Goal: Task Accomplishment & Management: Manage account settings

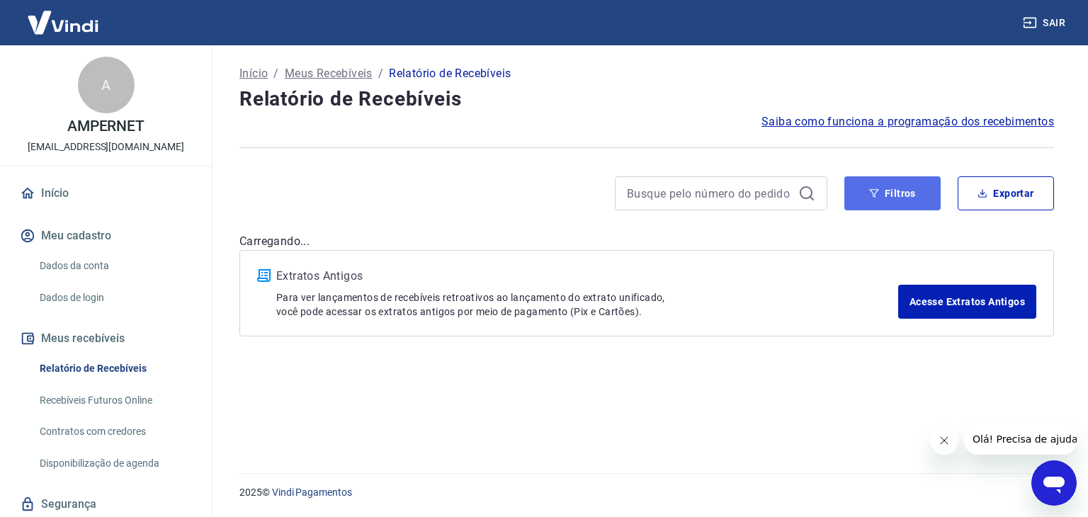
click at [885, 188] on button "Filtros" at bounding box center [893, 193] width 96 height 34
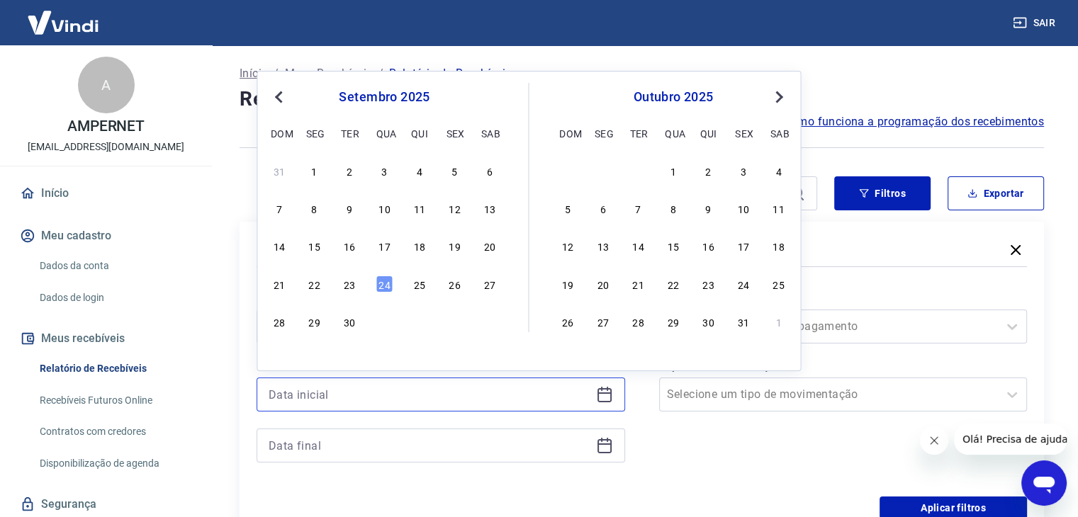
click at [325, 397] on input at bounding box center [430, 394] width 322 height 21
click at [309, 285] on div "22" at bounding box center [314, 284] width 17 height 17
type input "[DATE]"
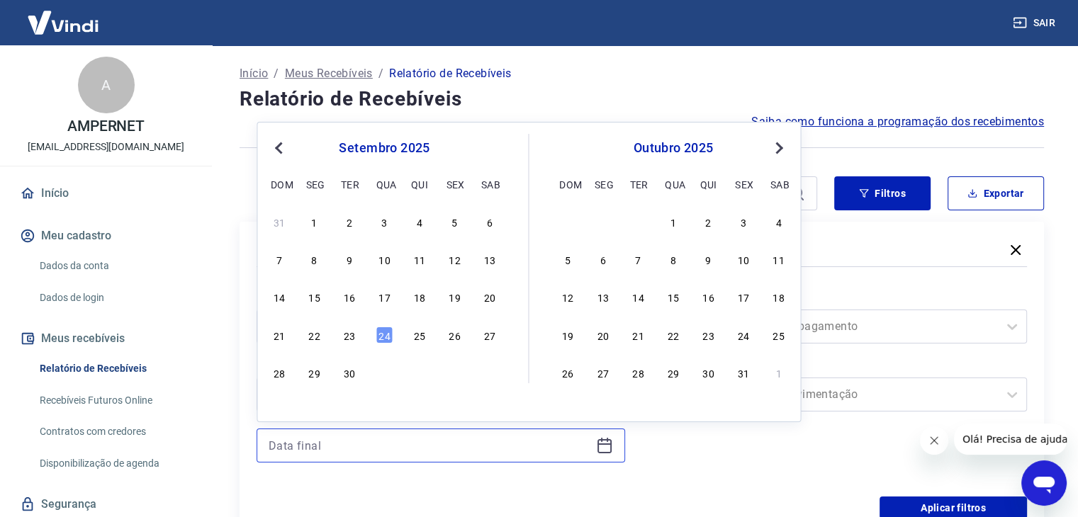
click at [308, 451] on input at bounding box center [430, 445] width 322 height 21
click at [490, 299] on div "20" at bounding box center [489, 296] width 17 height 17
type input "[DATE]"
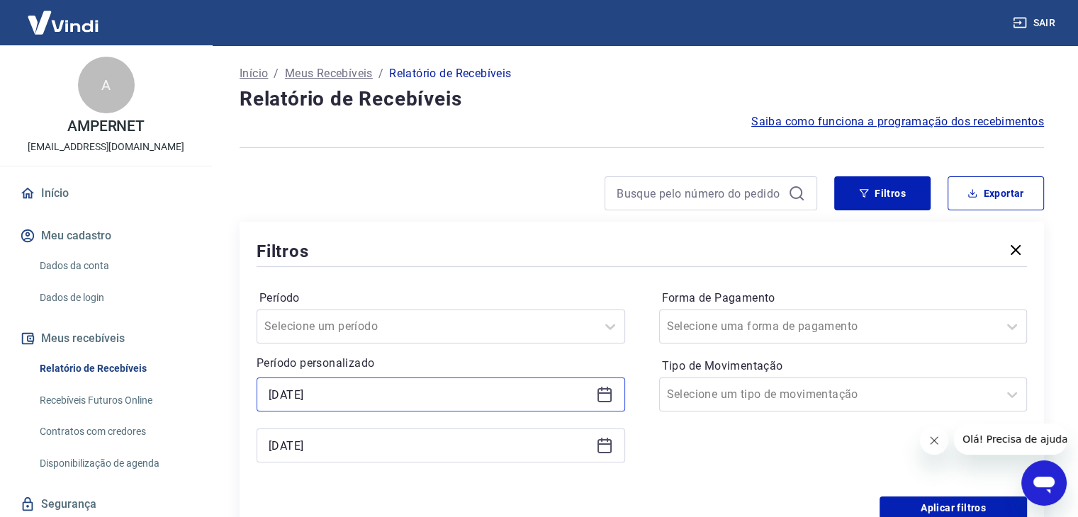
click at [320, 392] on input "[DATE]" at bounding box center [430, 394] width 322 height 21
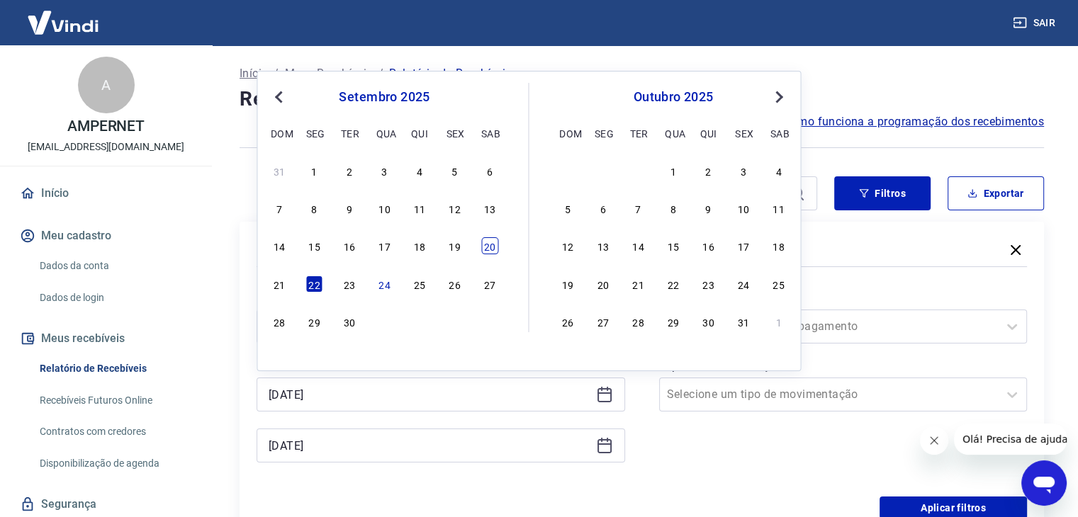
click at [487, 242] on div "20" at bounding box center [489, 245] width 17 height 17
type input "[DATE]"
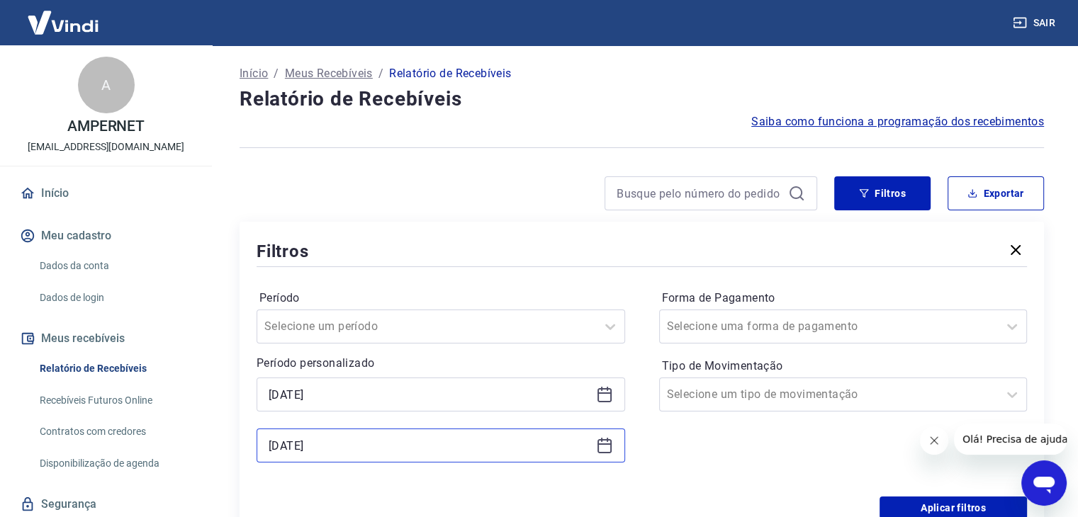
click at [301, 435] on input "[DATE]" at bounding box center [430, 445] width 322 height 21
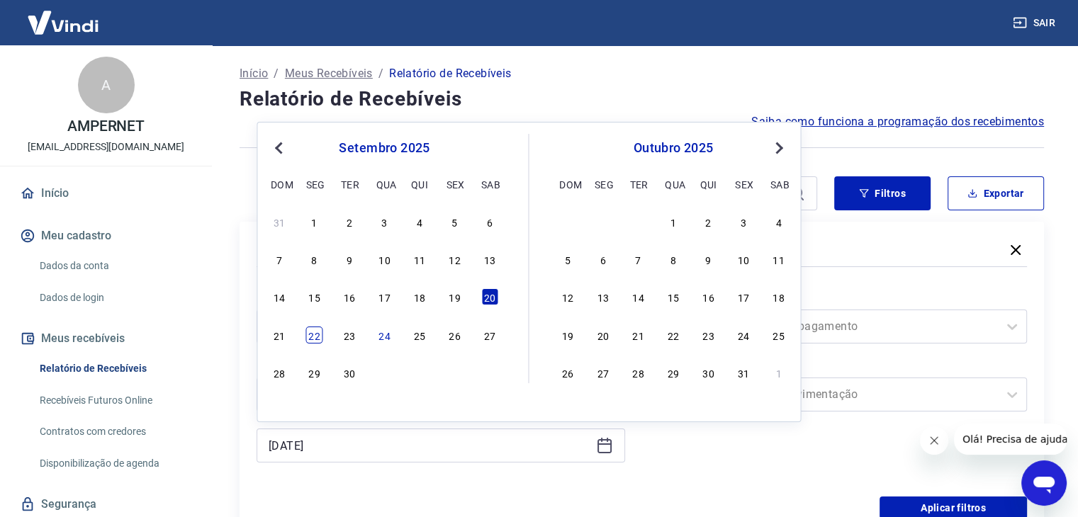
click at [315, 336] on div "22" at bounding box center [314, 335] width 17 height 17
type input "[DATE]"
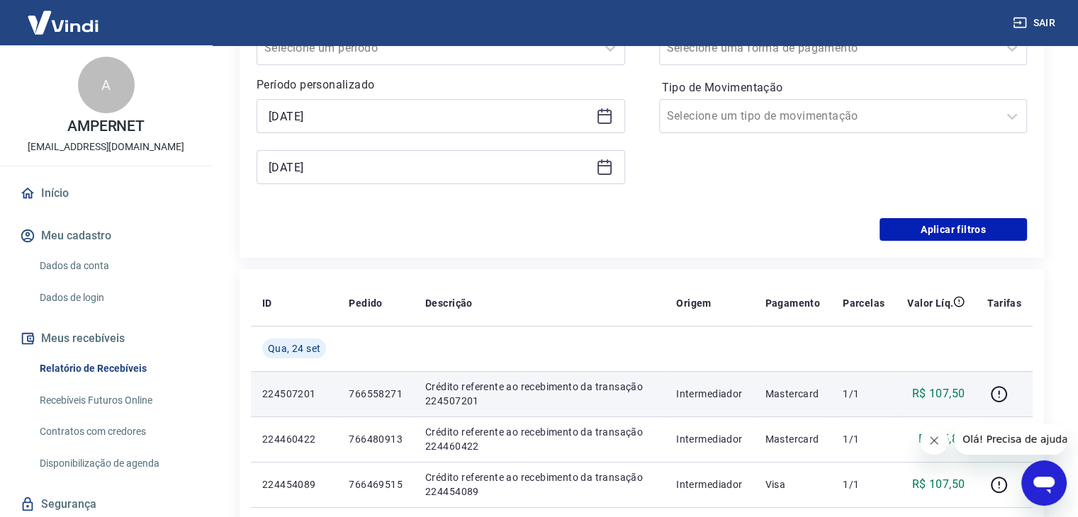
scroll to position [283, 0]
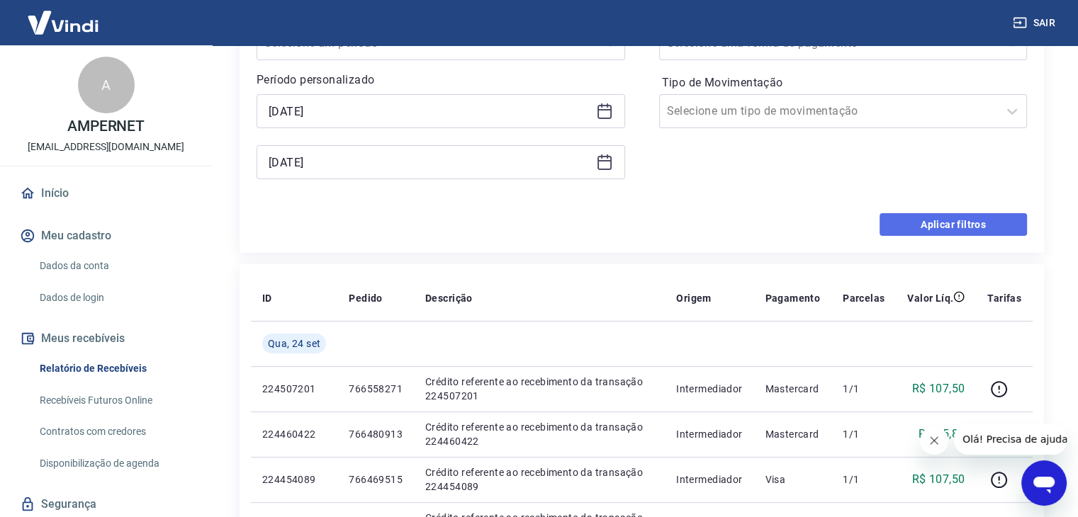
click at [927, 220] on button "Aplicar filtros" at bounding box center [952, 224] width 147 height 23
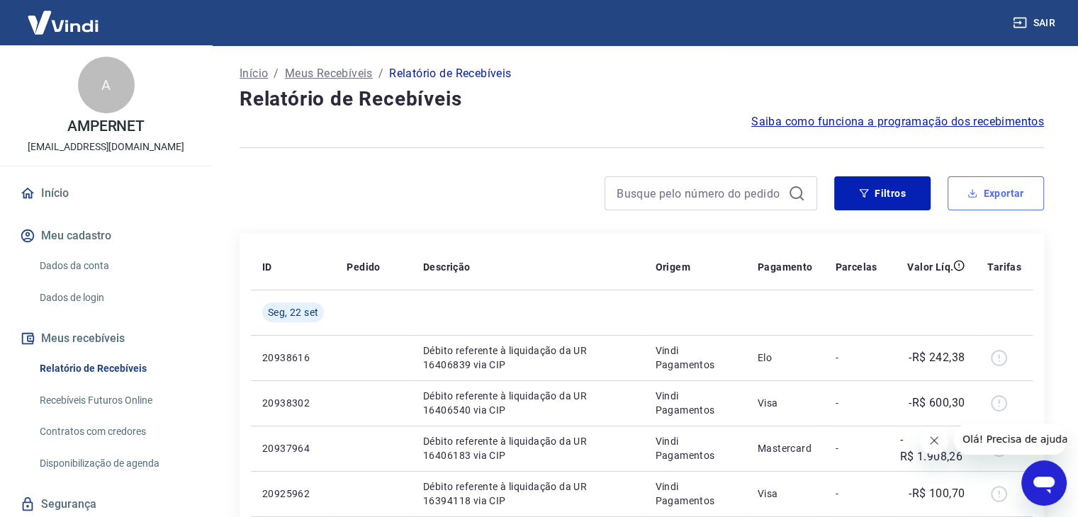
click at [1008, 193] on button "Exportar" at bounding box center [995, 193] width 96 height 34
type input "[DATE]"
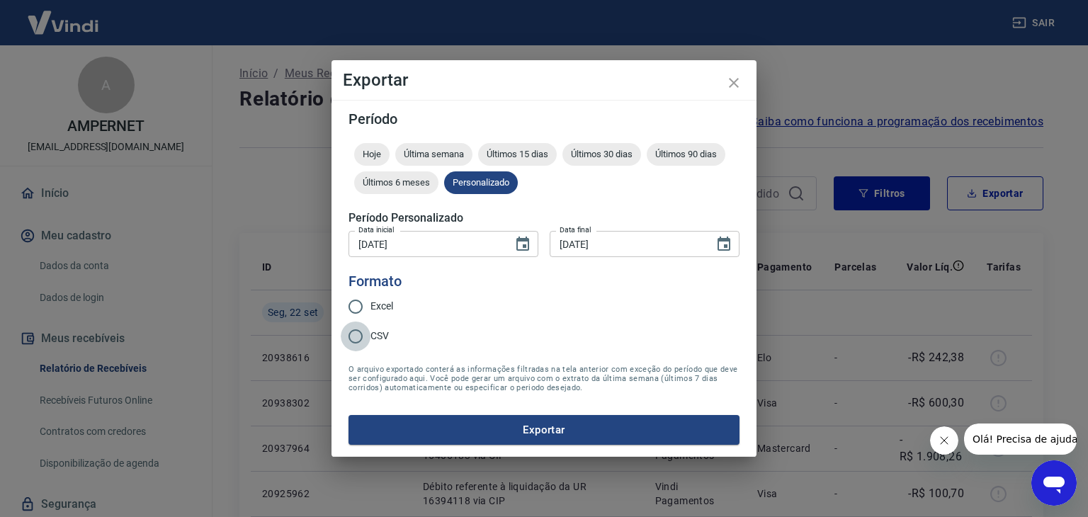
click at [364, 337] on input "CSV" at bounding box center [356, 337] width 30 height 30
radio input "true"
click at [349, 415] on button "Exportar" at bounding box center [544, 430] width 391 height 30
